Goal: Information Seeking & Learning: Learn about a topic

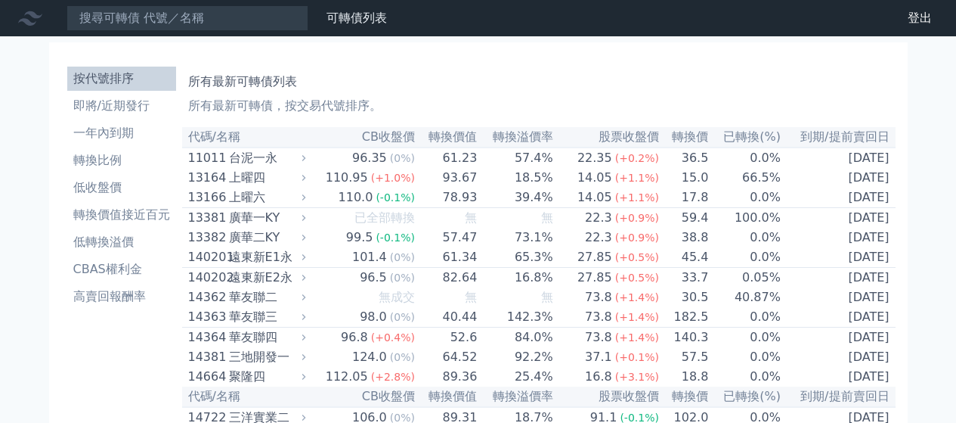
click at [133, 21] on input at bounding box center [188, 18] width 242 height 26
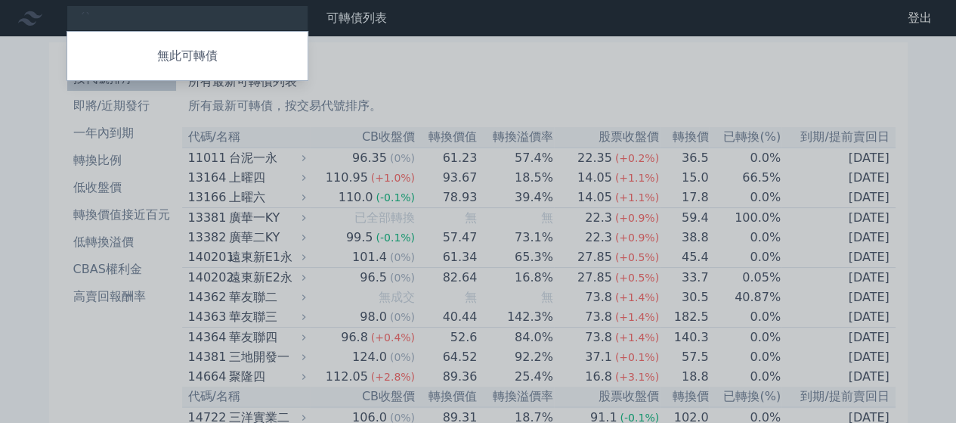
type input "ˊ"
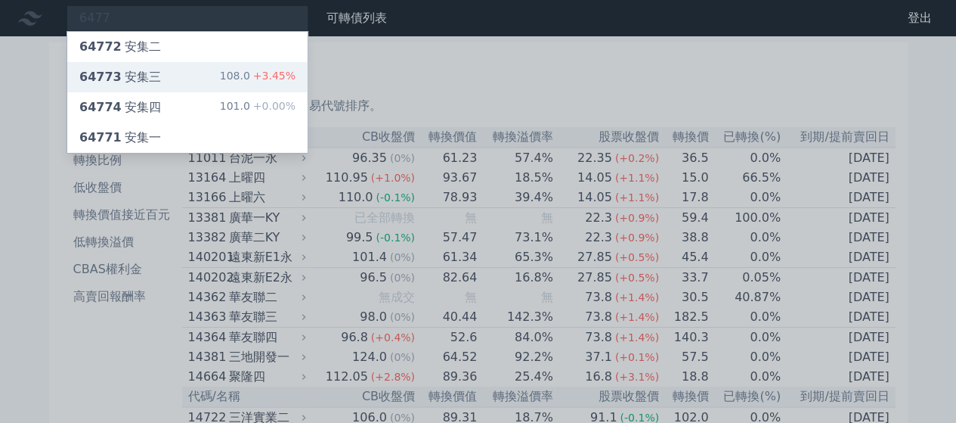
type input "6477"
click at [177, 70] on div "64773 安集三 108.0 +3.45%" at bounding box center [187, 77] width 240 height 30
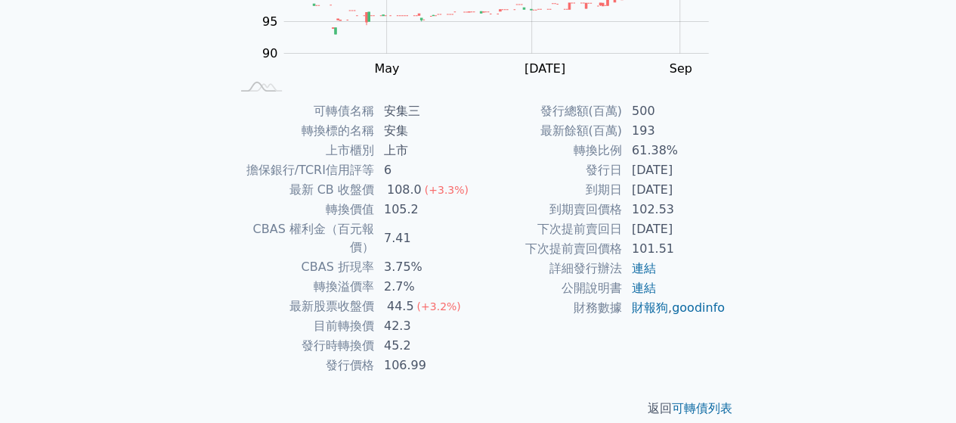
scroll to position [252, 0]
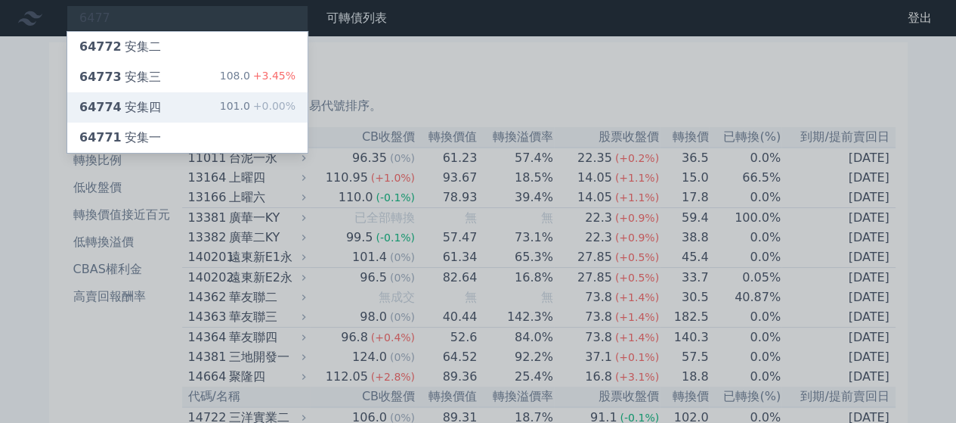
click at [155, 102] on div "64774 安集四 101.0 +0.00%" at bounding box center [187, 107] width 240 height 30
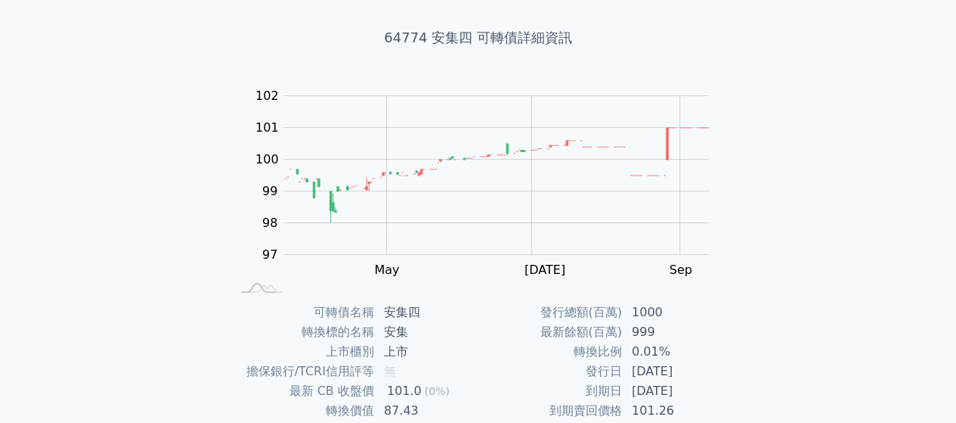
scroll to position [277, 0]
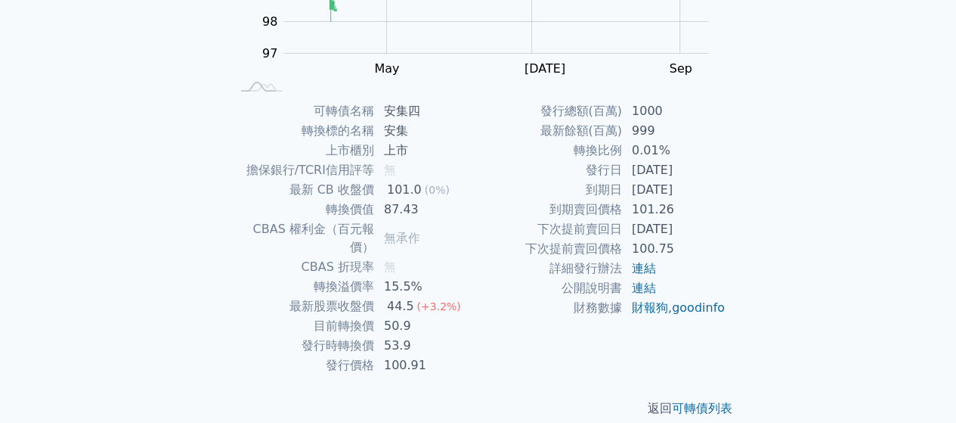
drag, startPoint x: 959, startPoint y: 225, endPoint x: 962, endPoint y: 175, distance: 50.0
click at [956, 175] on html "可轉債列表 財務數據 可轉債列表 財務數據 登出 登出 可轉債列表 › 64774 安集四 64774 安集四 可轉債詳細資訊 Zoom Out 100 95…" at bounding box center [478, 82] width 956 height 718
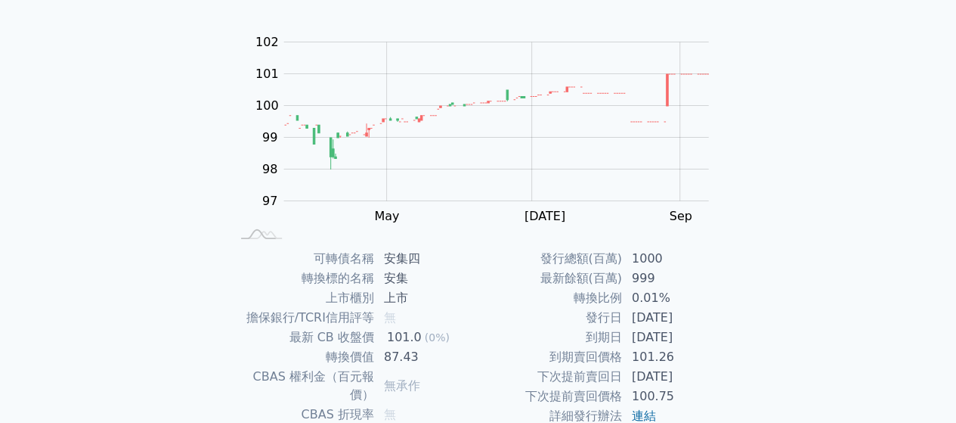
scroll to position [0, 0]
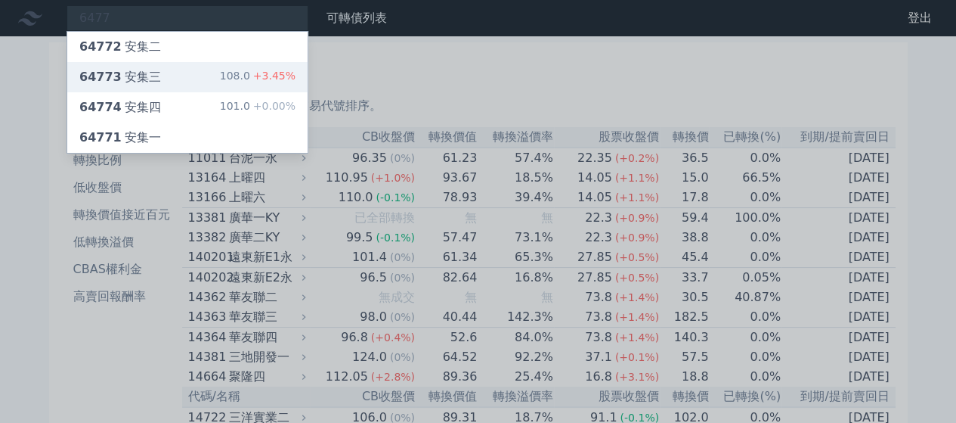
click at [191, 76] on div "64773 安集三 108.0 +3.45%" at bounding box center [187, 77] width 240 height 30
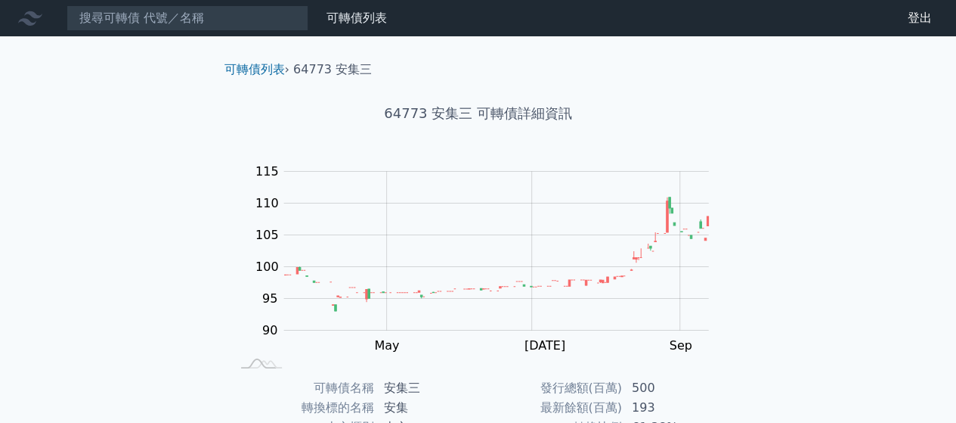
drag, startPoint x: 953, startPoint y: 96, endPoint x: 957, endPoint y: 160, distance: 63.7
click at [956, 198] on html "可轉債列表 財務數據 可轉債列表 財務數據 登出 登出 可轉債列表 › 64773 安集三 64773 安集三 可轉債詳細資訊 Zoom Out 100 80…" at bounding box center [478, 359] width 956 height 718
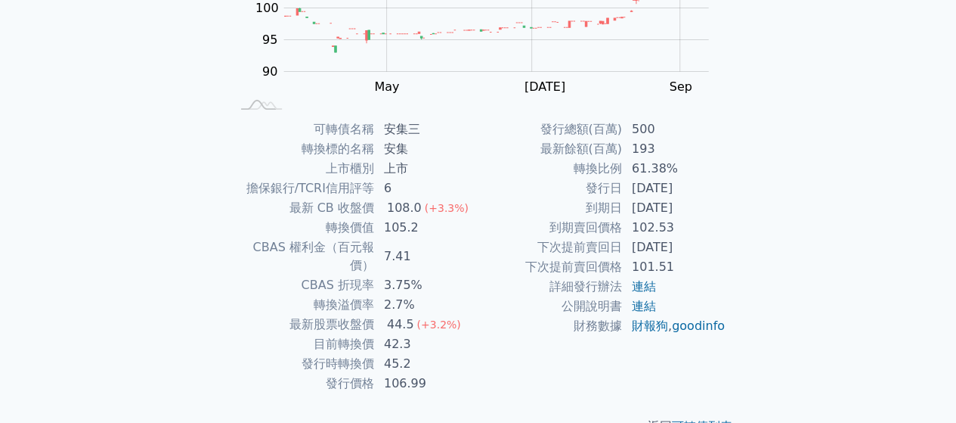
scroll to position [260, 0]
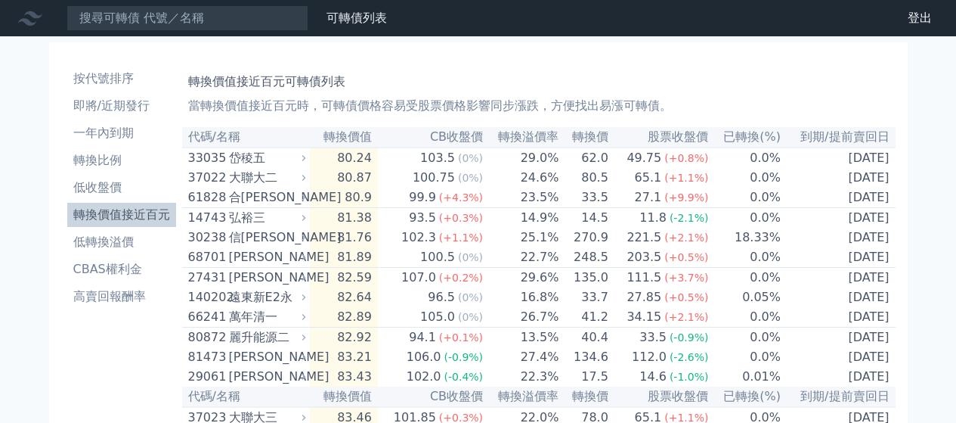
scroll to position [1919, 0]
